Goal: Use online tool/utility: Utilize a website feature to perform a specific function

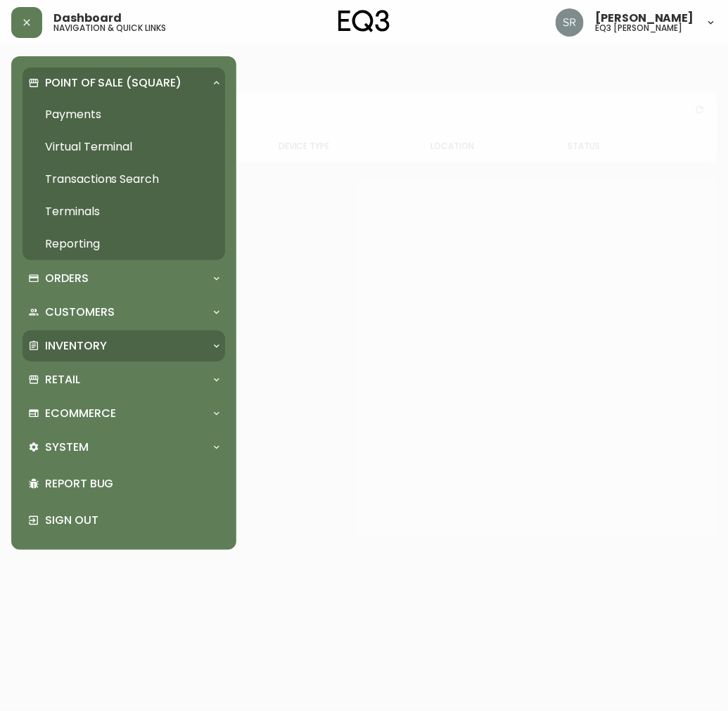
click at [136, 331] on div "Inventory" at bounding box center [124, 346] width 203 height 31
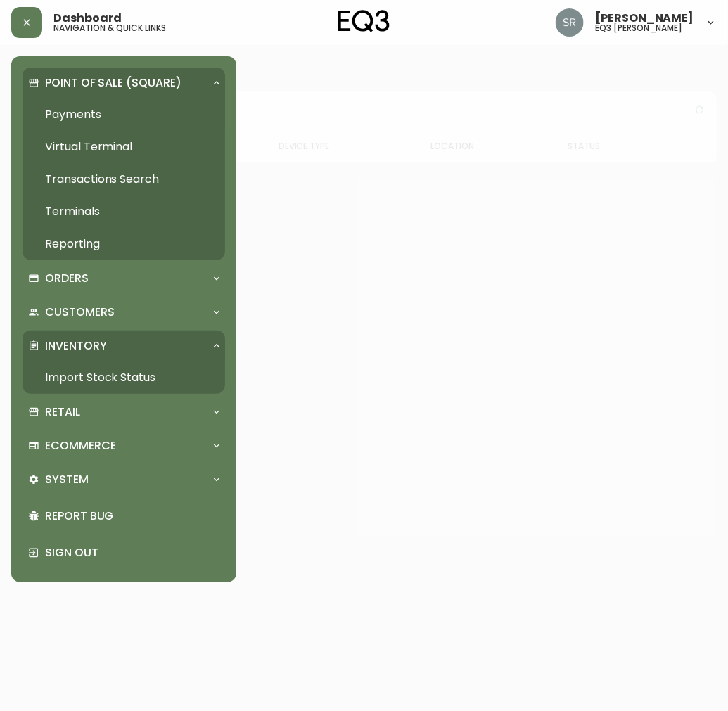
click at [137, 328] on div "Point of Sale (Square) Payments Virtual Terminal Transactions Search Terminals …" at bounding box center [124, 320] width 203 height 504
click at [135, 313] on div "Customers" at bounding box center [116, 312] width 177 height 15
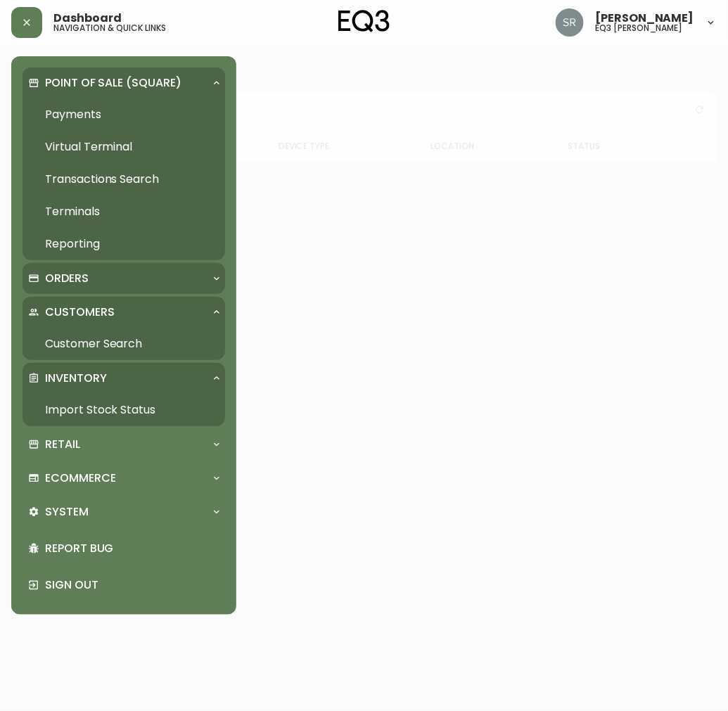
click at [135, 283] on div "Orders" at bounding box center [116, 278] width 177 height 15
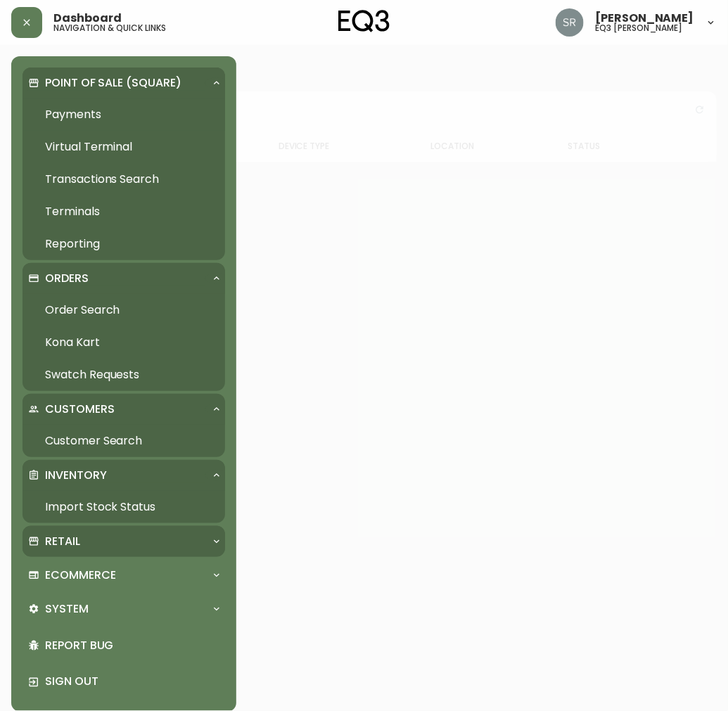
click at [75, 540] on p "Retail" at bounding box center [62, 541] width 35 height 15
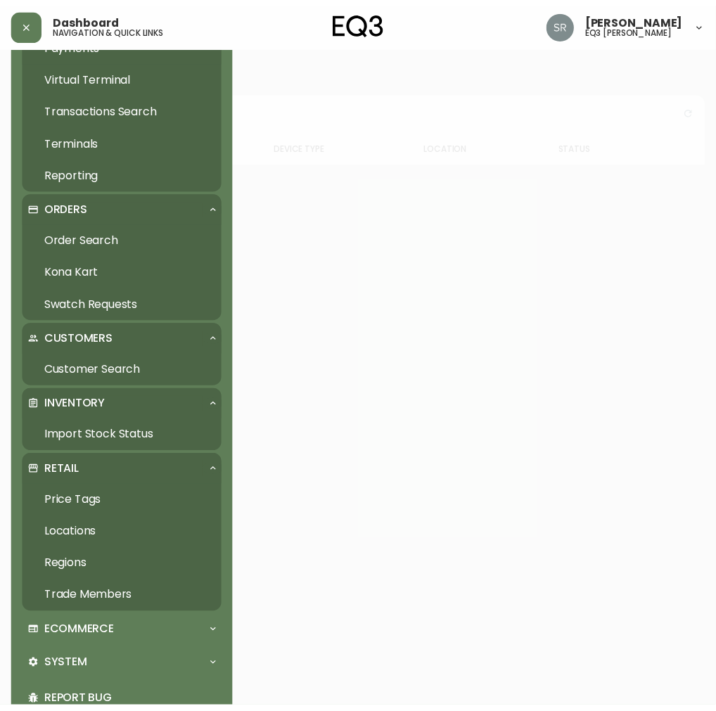
scroll to position [141, 0]
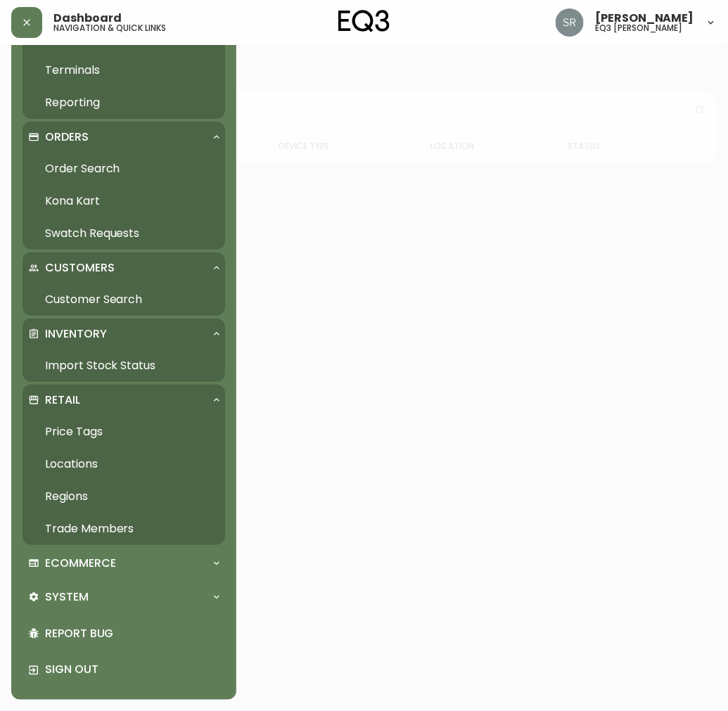
click at [82, 427] on link "Price Tags" at bounding box center [124, 432] width 203 height 32
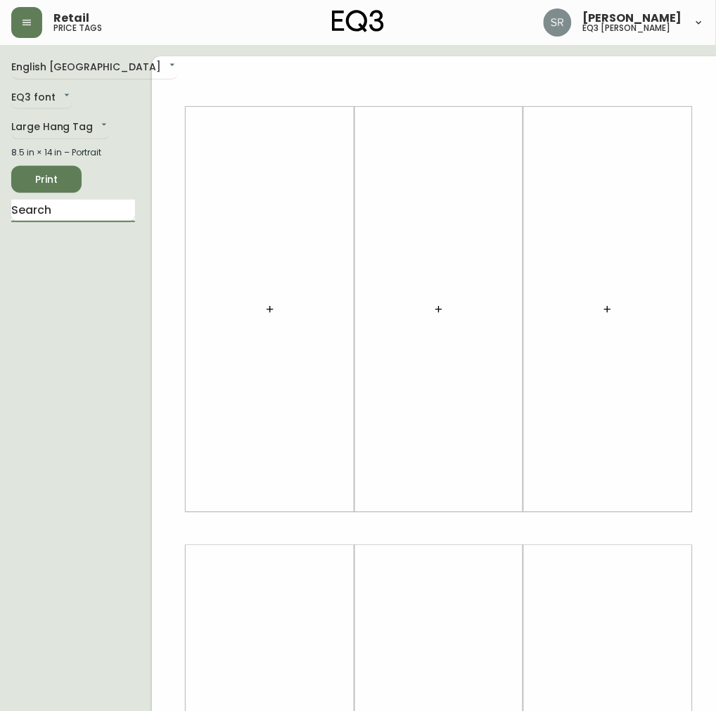
click at [74, 200] on input "text" at bounding box center [73, 211] width 124 height 23
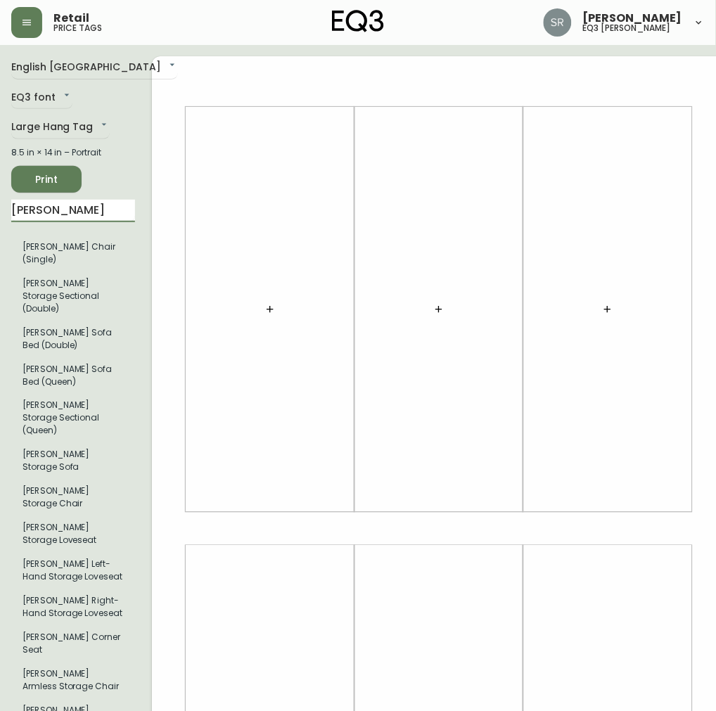
type input "[PERSON_NAME]"
click at [264, 304] on icon "button" at bounding box center [269, 309] width 11 height 11
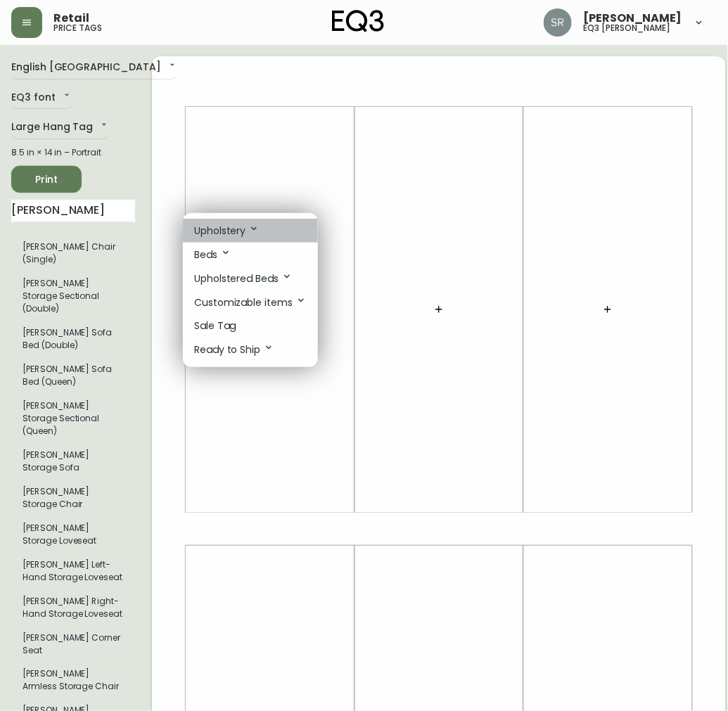
click at [231, 223] on p "Upholstery" at bounding box center [226, 230] width 65 height 15
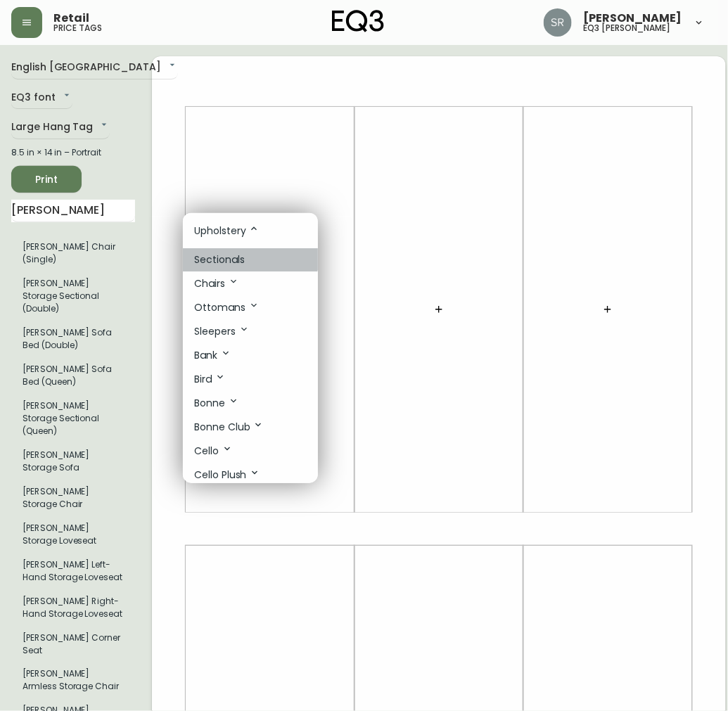
click at [236, 251] on li "Sectionals" at bounding box center [250, 259] width 135 height 23
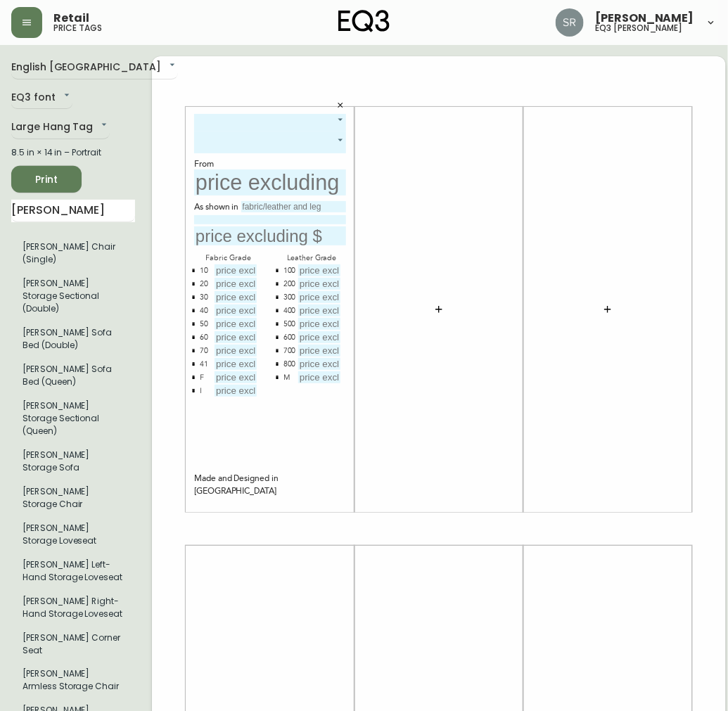
click at [320, 121] on body "Retail price tags [PERSON_NAME] eq3 laval - [PERSON_NAME] English [GEOGRAPHIC_D…" at bounding box center [364, 500] width 728 height 1001
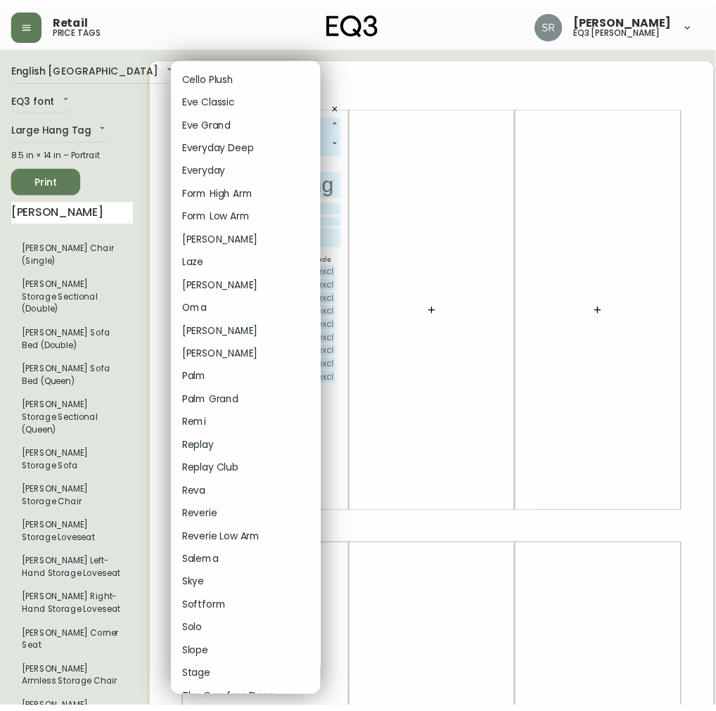
scroll to position [226, 0]
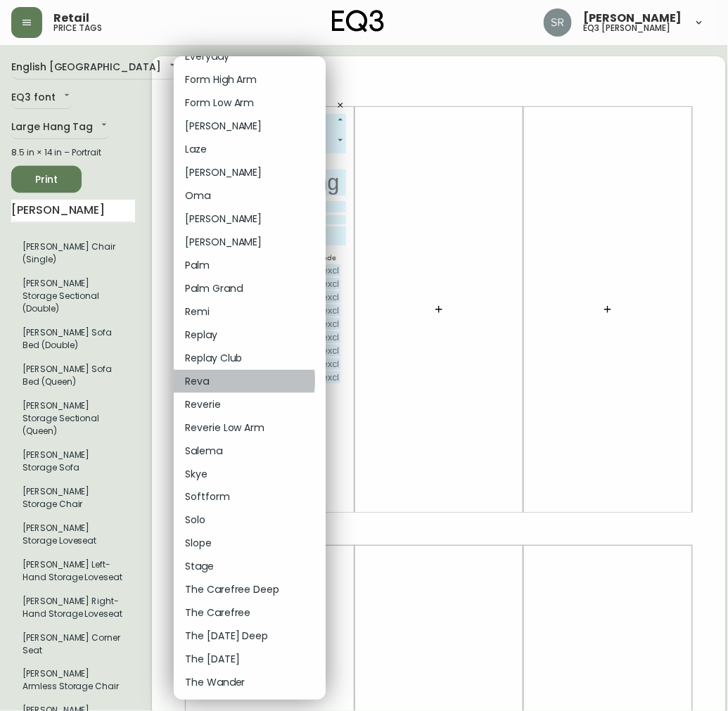
click at [208, 380] on li "Reva" at bounding box center [250, 381] width 152 height 23
type input "23"
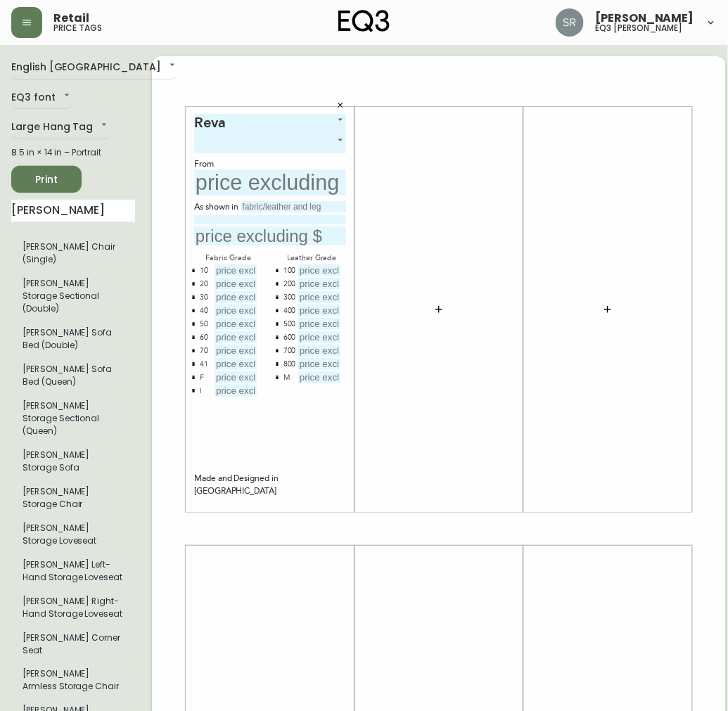
click at [310, 141] on body "Retail price tags [PERSON_NAME] eq3 laval - [PERSON_NAME] English [GEOGRAPHIC_D…" at bounding box center [364, 500] width 728 height 1001
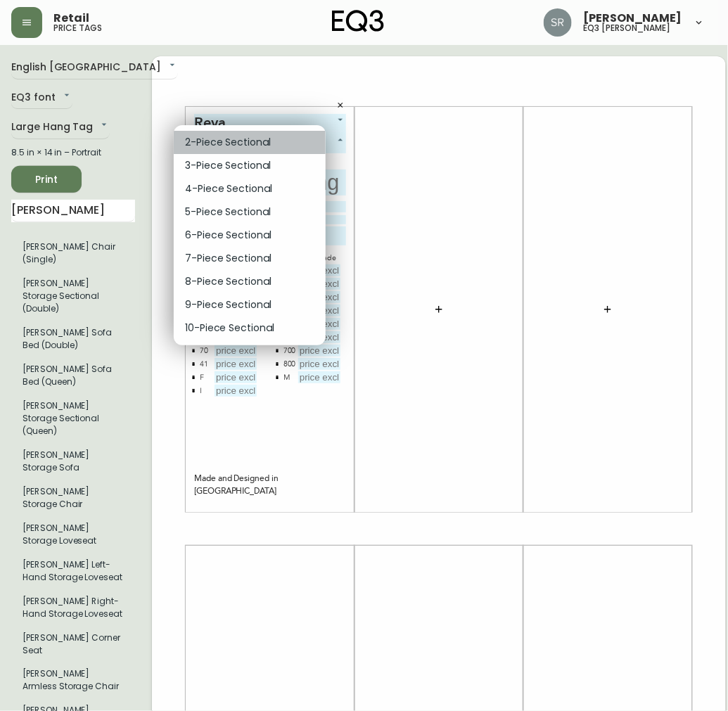
click at [252, 141] on li "2-Piece Sectional" at bounding box center [250, 142] width 152 height 23
type input "0"
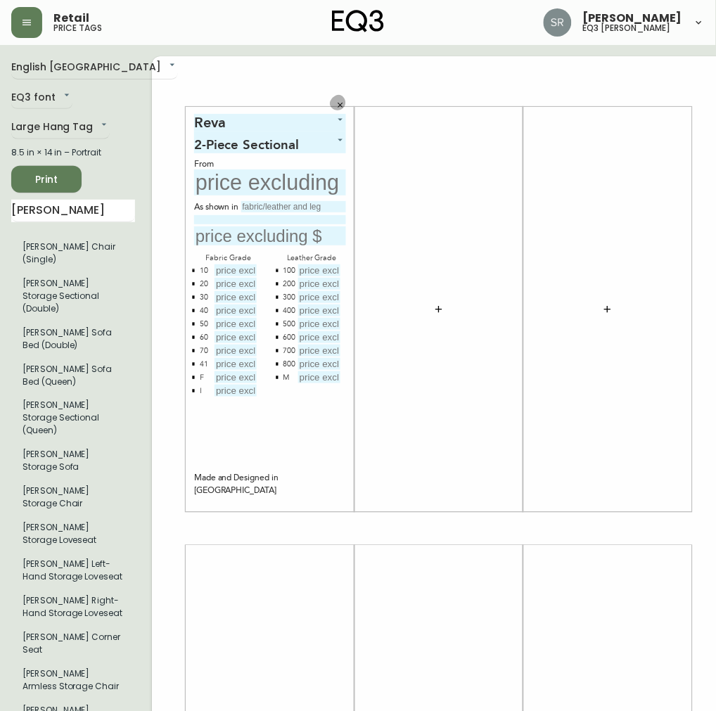
click at [336, 102] on icon "button" at bounding box center [340, 105] width 8 height 8
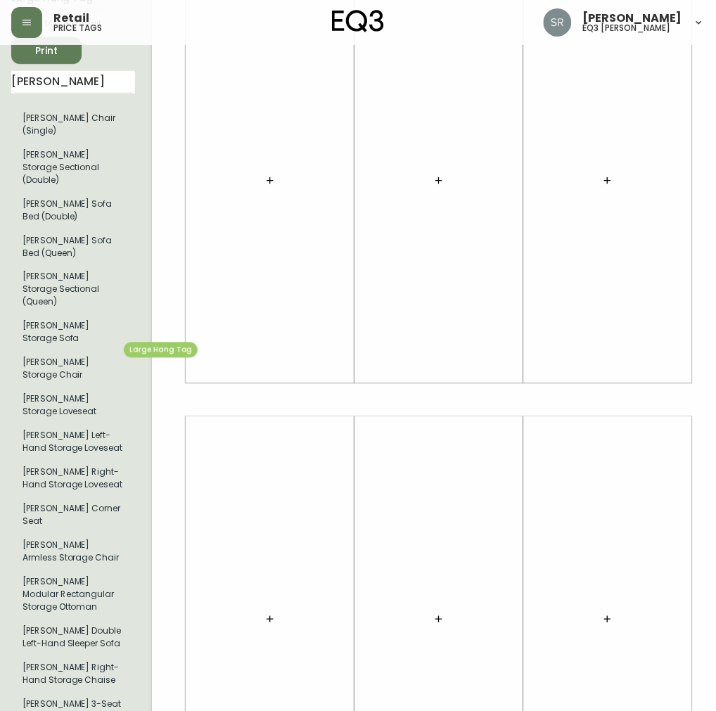
scroll to position [0, 0]
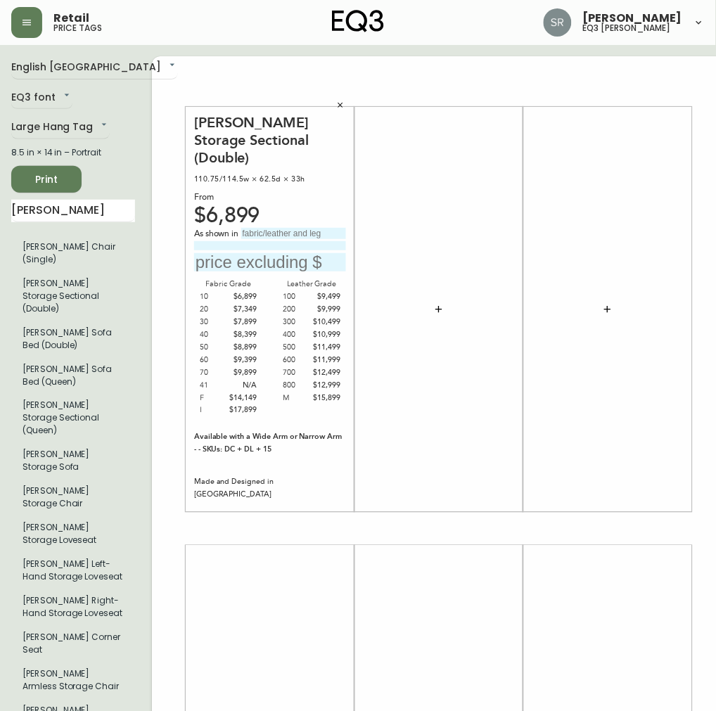
click at [242, 228] on input "text" at bounding box center [293, 233] width 105 height 11
type input "a"
type input "S"
type input "Artic wolf"
click at [262, 253] on input "text" at bounding box center [270, 262] width 152 height 19
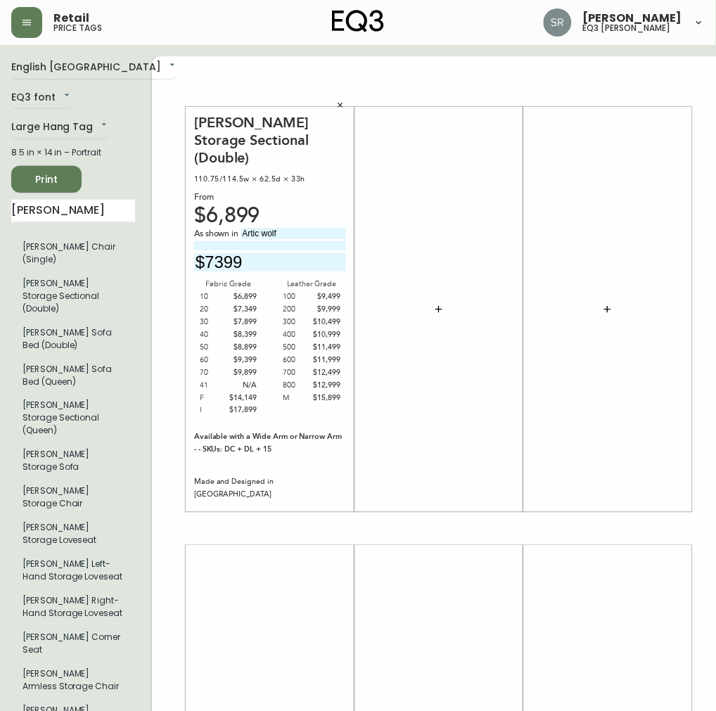
drag, startPoint x: 224, startPoint y: 269, endPoint x: 223, endPoint y: 285, distance: 15.5
click at [223, 278] on div "Fabric Grade 10 $6,899 20 $7,349 30 $7,899 40 $8,399 50 $8,899 60 $9,399 70 $9,…" at bounding box center [228, 347] width 68 height 139
click at [236, 290] on div "$6,899" at bounding box center [243, 296] width 29 height 13
click at [211, 253] on input "$7399" at bounding box center [270, 262] width 152 height 19
type input "$7349"
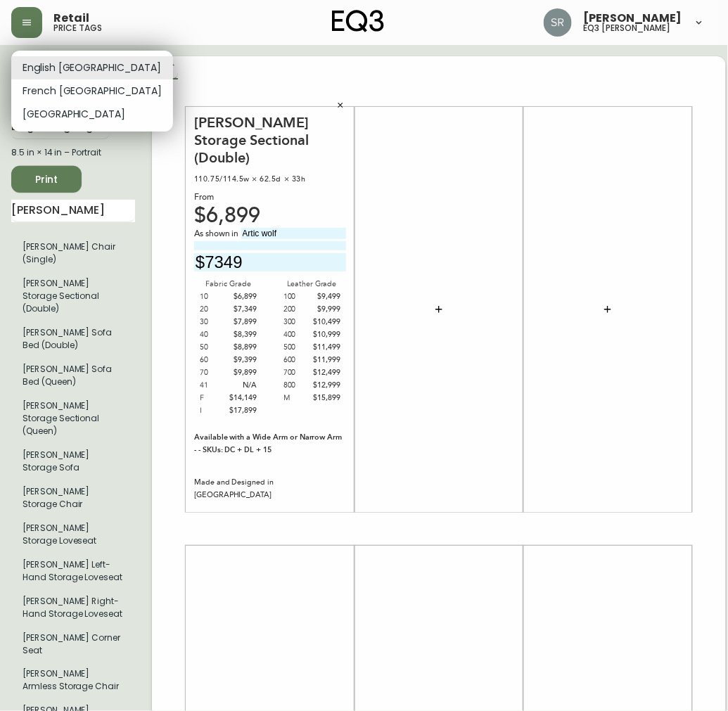
click at [80, 62] on body "Retail price tags [PERSON_NAME] eq3 laval - [PERSON_NAME] English [GEOGRAPHIC_D…" at bounding box center [364, 500] width 728 height 1001
click at [70, 96] on li "French [GEOGRAPHIC_DATA]" at bounding box center [92, 90] width 162 height 23
type input "fr_CA"
type input "7349$"
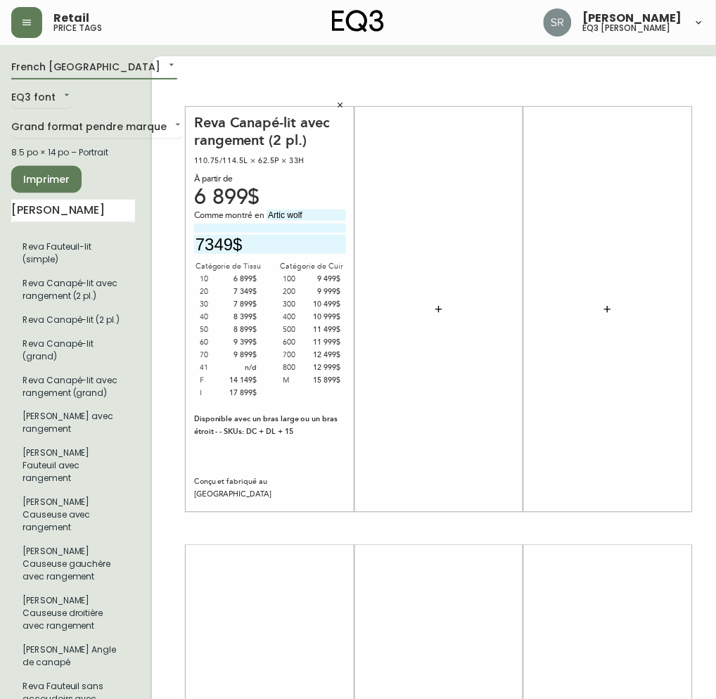
click at [61, 174] on span "Imprimer" at bounding box center [47, 180] width 48 height 18
click at [60, 176] on span "Imprimer" at bounding box center [47, 180] width 48 height 18
click at [340, 107] on icon "button" at bounding box center [340, 105] width 8 height 8
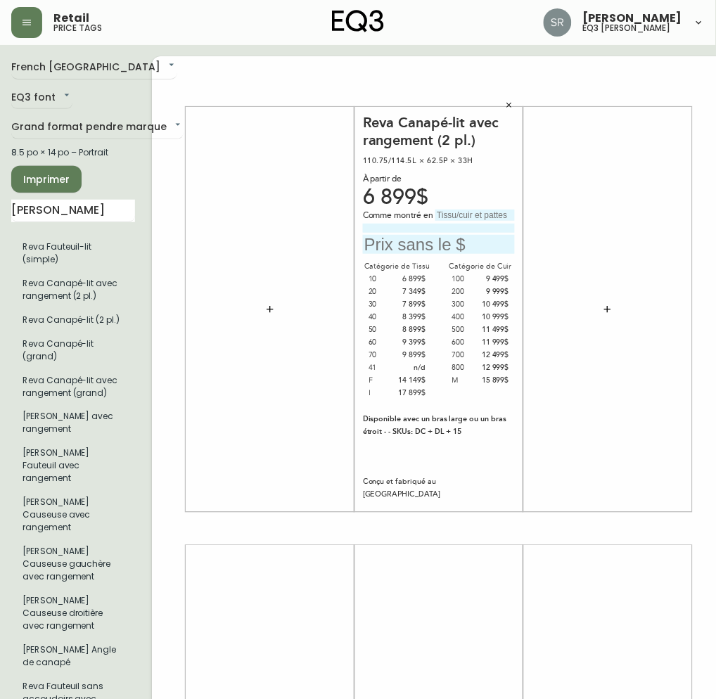
click at [454, 219] on input "text" at bounding box center [474, 215] width 79 height 11
type input "Artic wolf"
click at [391, 253] on input "text" at bounding box center [439, 244] width 152 height 19
type input "7349$"
click at [58, 179] on span "Imprimer" at bounding box center [47, 180] width 48 height 18
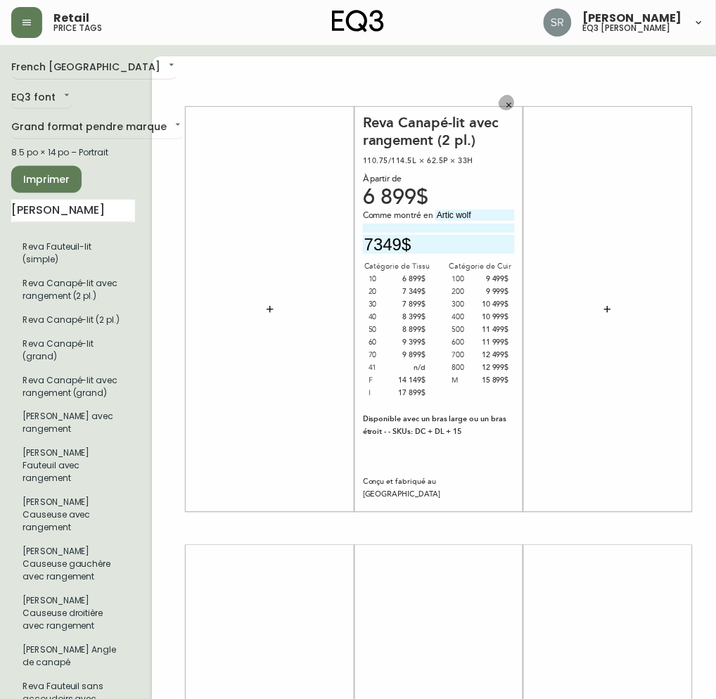
click at [509, 99] on button "button" at bounding box center [509, 105] width 21 height 21
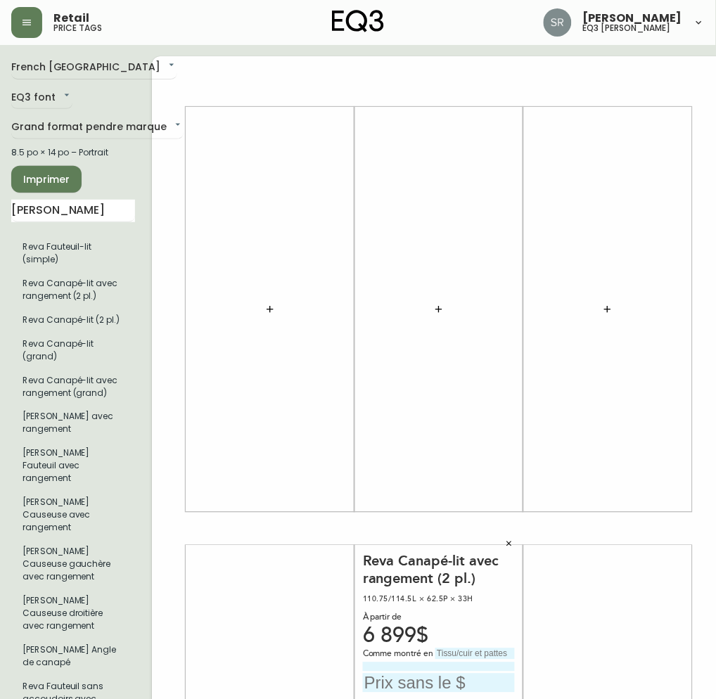
click at [49, 171] on span "Imprimer" at bounding box center [47, 180] width 48 height 18
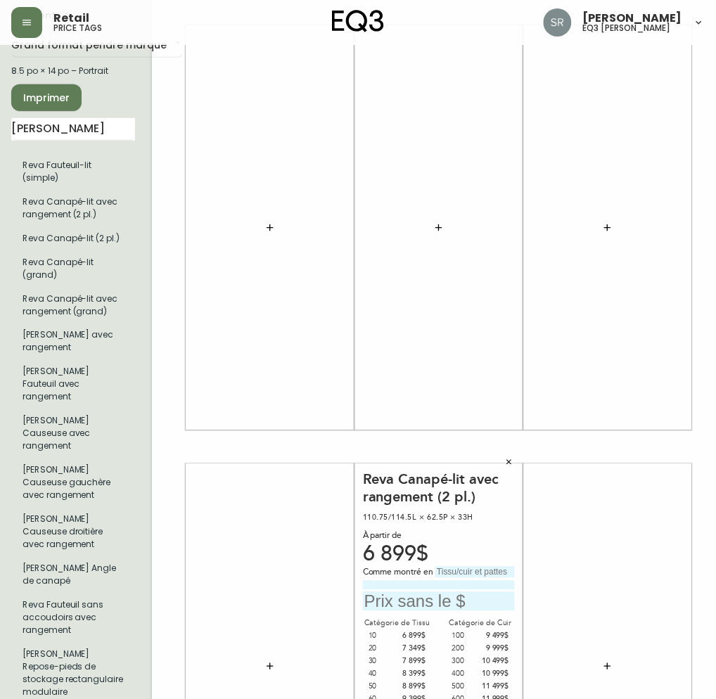
scroll to position [302, 0]
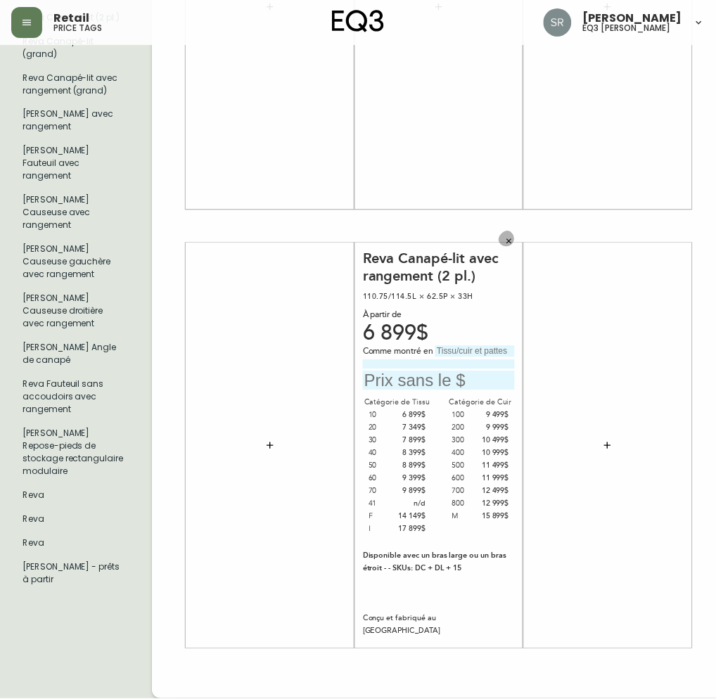
click at [514, 243] on button "button" at bounding box center [509, 241] width 21 height 21
click at [462, 361] on input at bounding box center [439, 364] width 152 height 9
click at [465, 349] on input "text" at bounding box center [474, 351] width 79 height 11
type input "Artic wolf"
click at [411, 382] on input "text" at bounding box center [439, 380] width 152 height 19
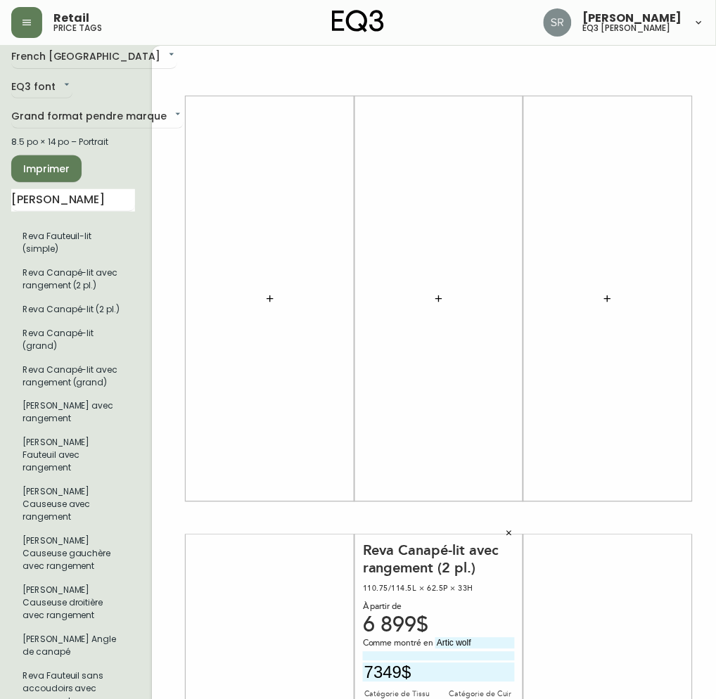
scroll to position [0, 0]
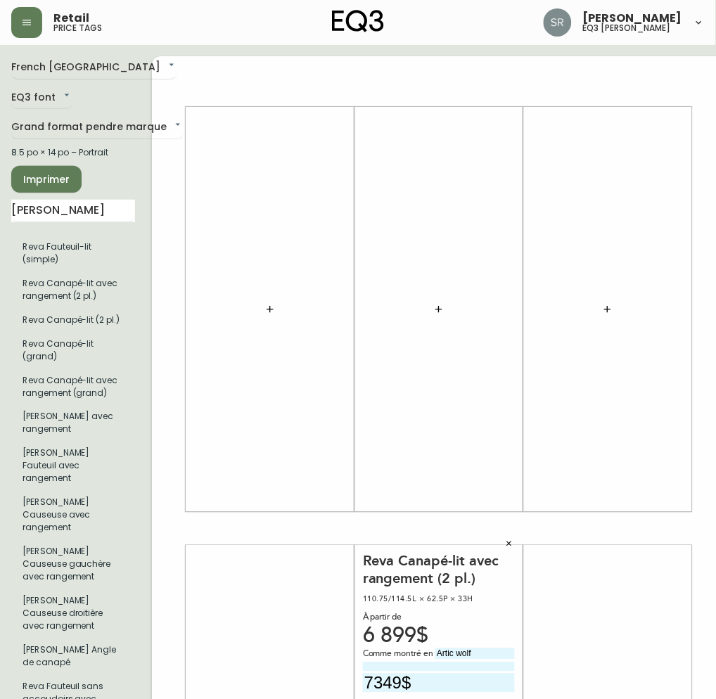
type input "7349$"
click at [39, 172] on span "Imprimer" at bounding box center [47, 180] width 48 height 18
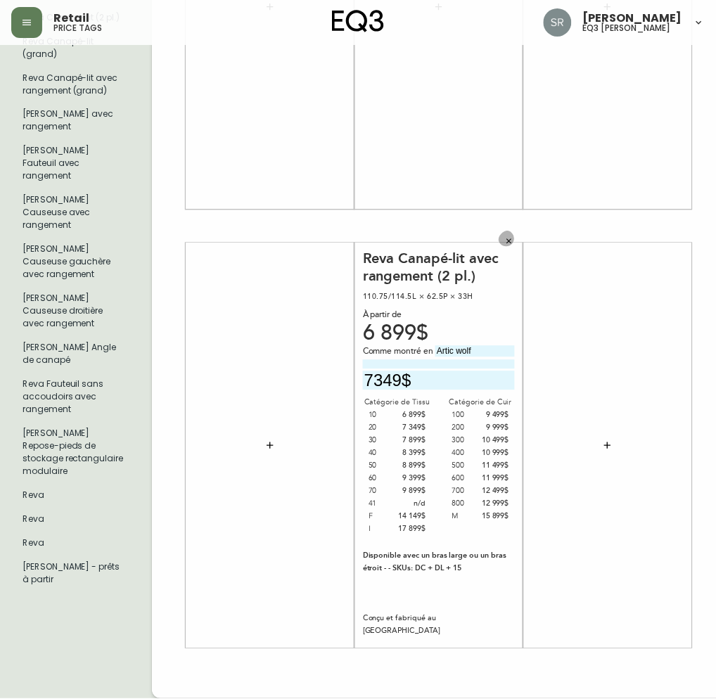
click at [502, 241] on button "button" at bounding box center [509, 241] width 21 height 21
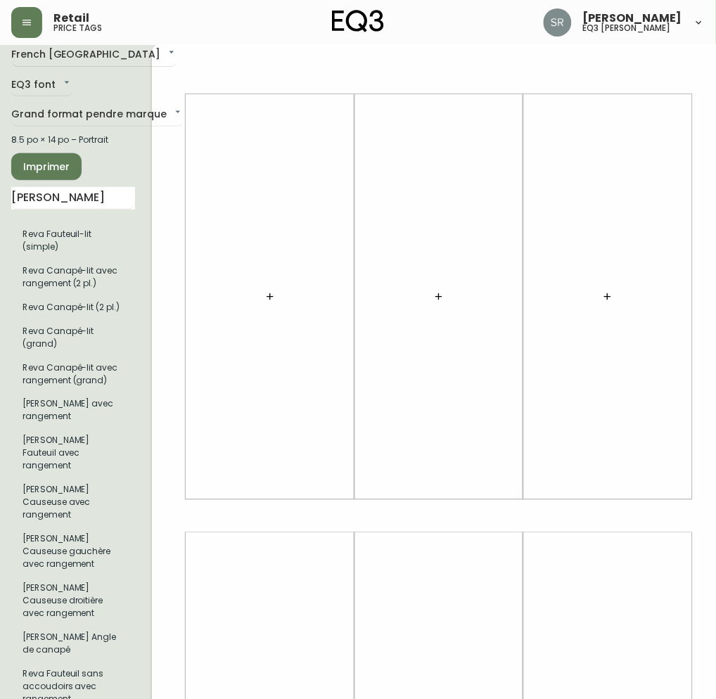
scroll to position [0, 0]
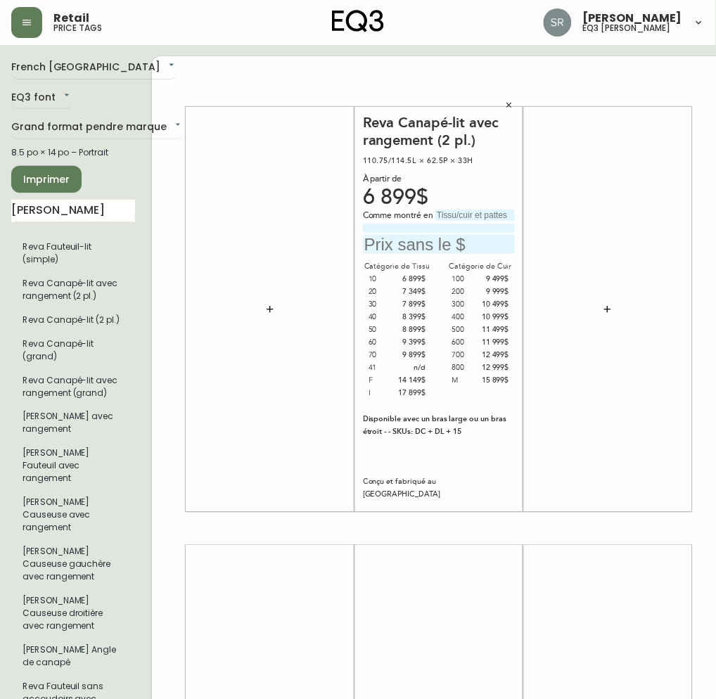
click at [465, 210] on input "text" at bounding box center [474, 215] width 79 height 11
type input "Artic wolf"
click at [418, 248] on input "text" at bounding box center [439, 244] width 152 height 19
type input "7349$"
click at [45, 172] on span "Imprimer" at bounding box center [47, 180] width 48 height 18
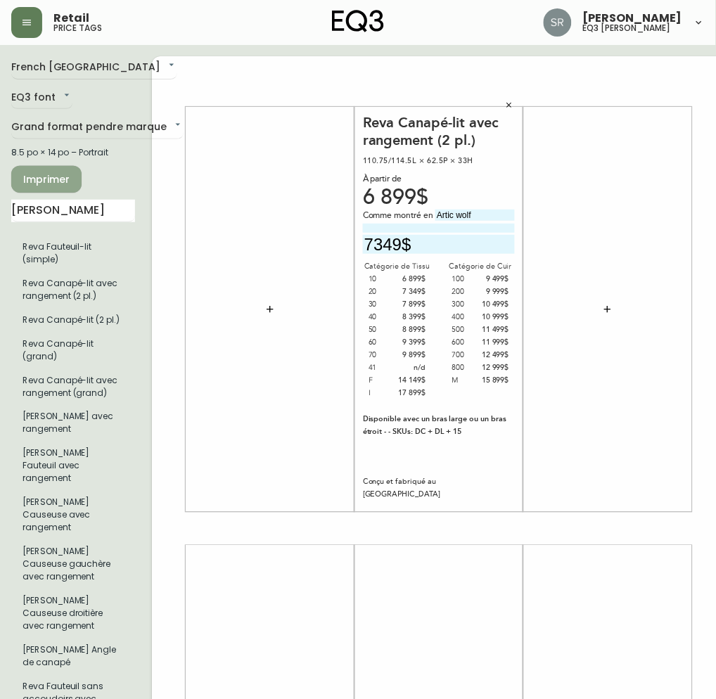
click at [68, 180] on span "Imprimer" at bounding box center [47, 180] width 48 height 18
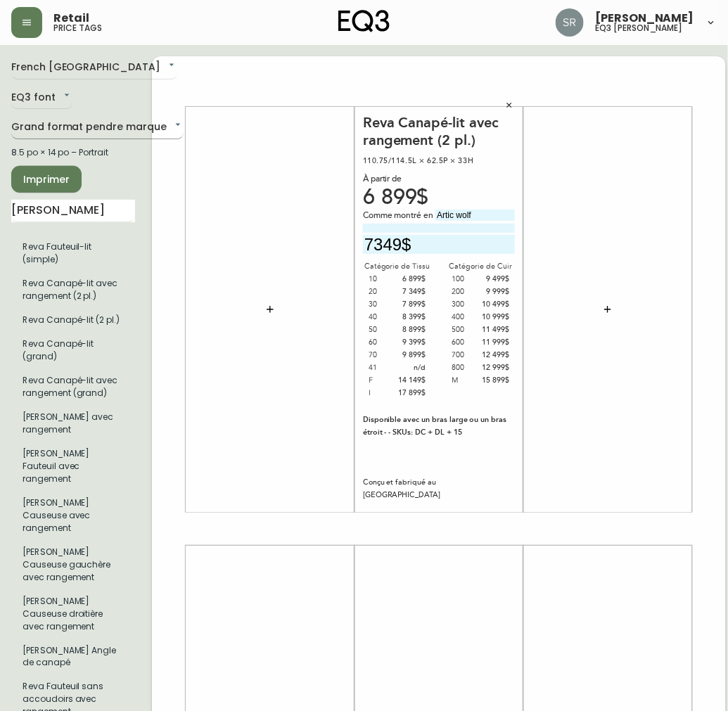
click at [82, 127] on body "Retail price tags [PERSON_NAME] eq3 laval - [PERSON_NAME] French [GEOGRAPHIC_DA…" at bounding box center [364, 500] width 728 height 1001
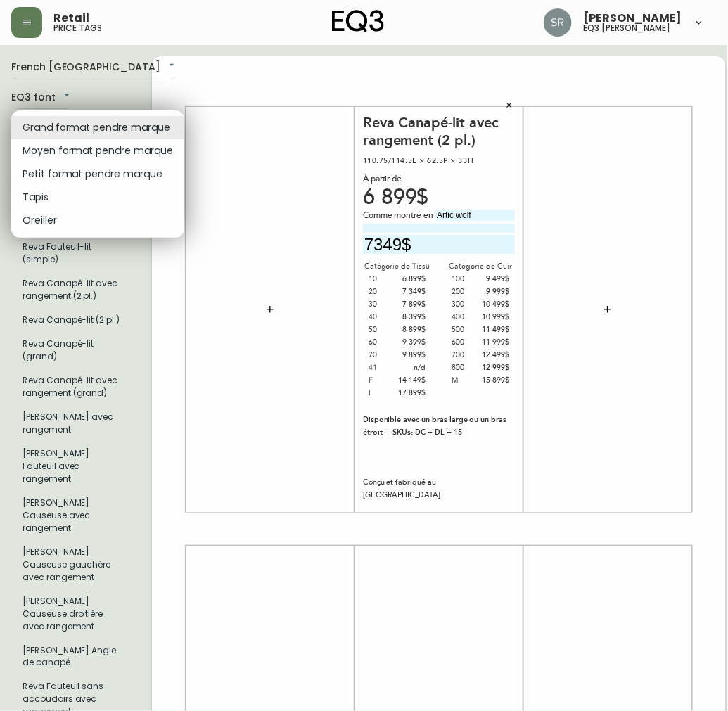
click at [72, 150] on li "Moyen format pendre marque" at bounding box center [97, 150] width 173 height 23
type input "medium"
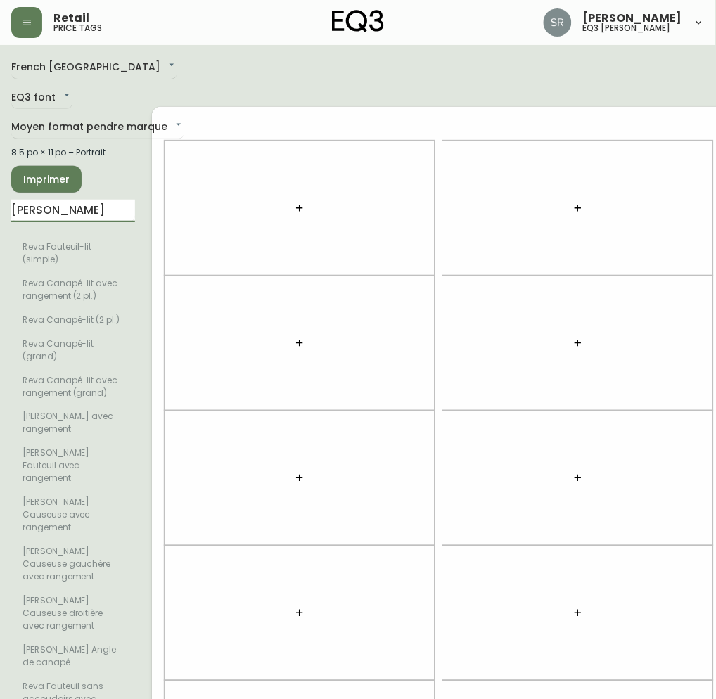
drag, startPoint x: 48, startPoint y: 217, endPoint x: -6, endPoint y: 193, distance: 58.6
click at [0, 193] on html "Retail price tags [PERSON_NAME] eq3 laval - [PERSON_NAME] French [GEOGRAPHIC_DA…" at bounding box center [358, 450] width 716 height 900
